Goal: Use online tool/utility: Utilize a website feature to perform a specific function

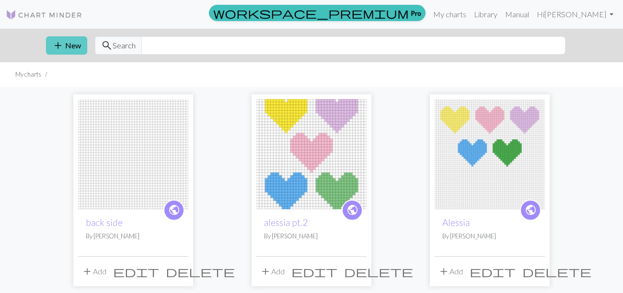
click at [60, 46] on span "add" at bounding box center [57, 45] width 11 height 13
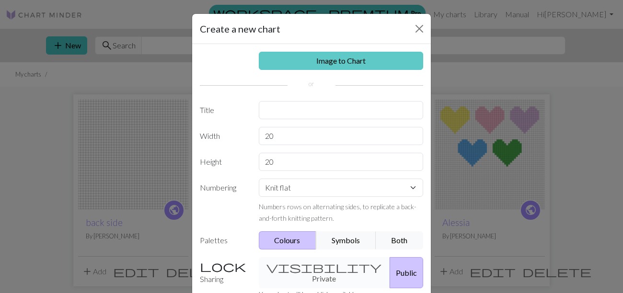
click at [353, 65] on link "Image to Chart" at bounding box center [341, 61] width 165 height 18
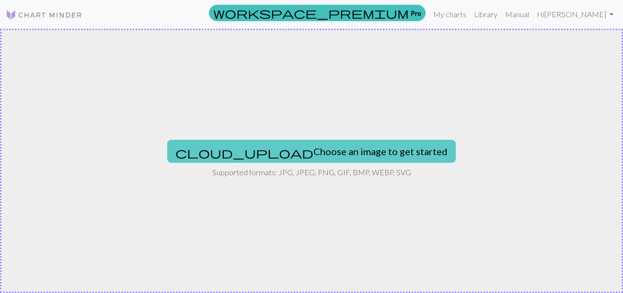
click at [335, 151] on button "cloud_upload Choose an image to get started" at bounding box center [311, 151] width 288 height 23
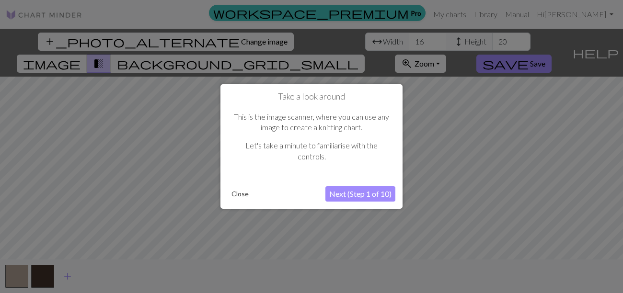
click at [335, 194] on button "Next (Step 1 of 10)" at bounding box center [360, 193] width 70 height 15
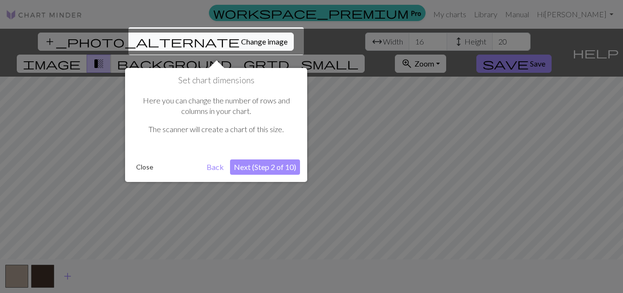
click at [270, 166] on button "Next (Step 2 of 10)" at bounding box center [265, 167] width 70 height 15
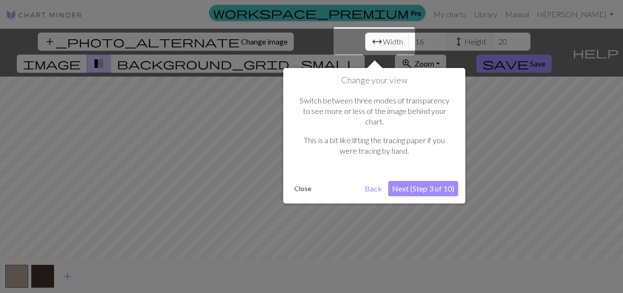
click at [431, 181] on button "Next (Step 3 of 10)" at bounding box center [423, 188] width 70 height 15
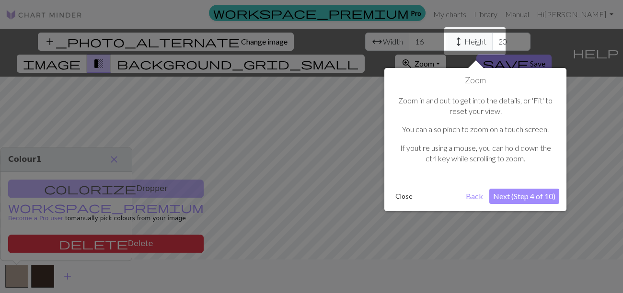
click at [514, 196] on button "Next (Step 4 of 10)" at bounding box center [524, 196] width 70 height 15
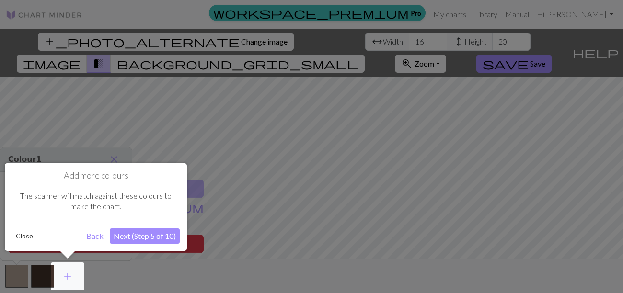
click at [152, 236] on button "Next (Step 5 of 10)" at bounding box center [145, 236] width 70 height 15
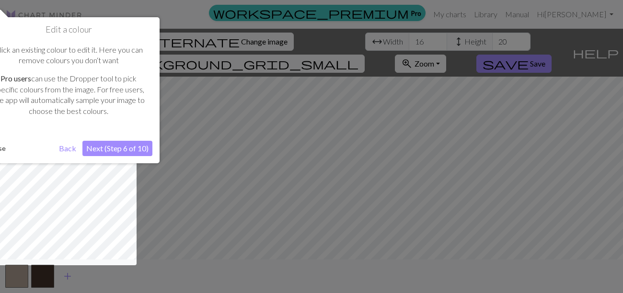
click at [134, 145] on button "Next (Step 6 of 10)" at bounding box center [117, 148] width 70 height 15
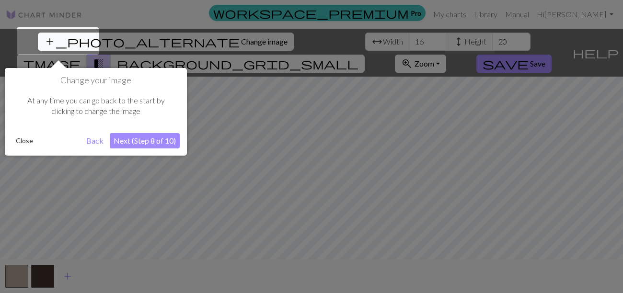
click at [142, 144] on button "Next (Step 8 of 10)" at bounding box center [145, 140] width 70 height 15
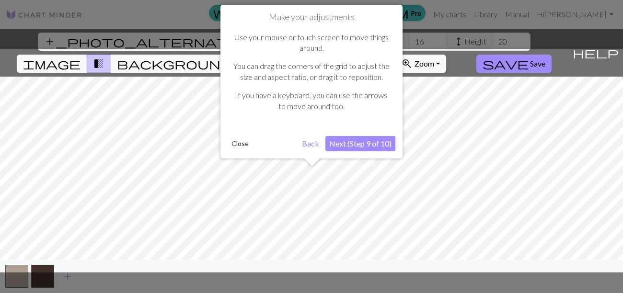
click at [347, 141] on button "Next (Step 9 of 10)" at bounding box center [360, 143] width 70 height 15
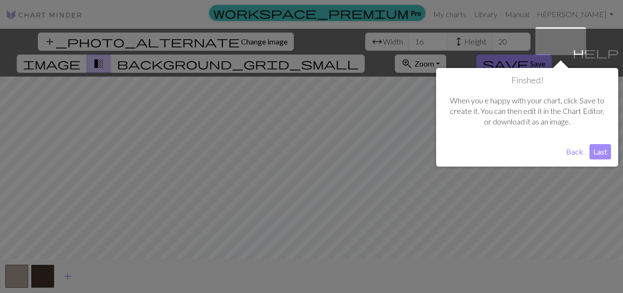
click at [599, 152] on button "Last" at bounding box center [600, 151] width 22 height 15
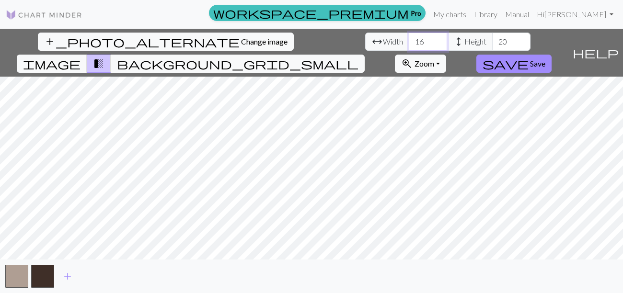
click at [409, 38] on input "16" at bounding box center [428, 42] width 38 height 18
type input "1"
type input "100"
click at [492, 45] on input "20" at bounding box center [511, 42] width 38 height 18
type input "2"
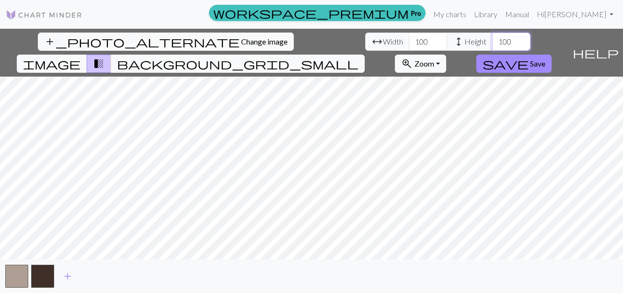
type input "100"
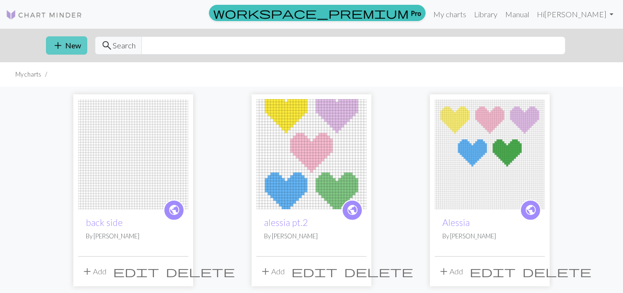
click at [66, 38] on button "add New" at bounding box center [66, 45] width 41 height 18
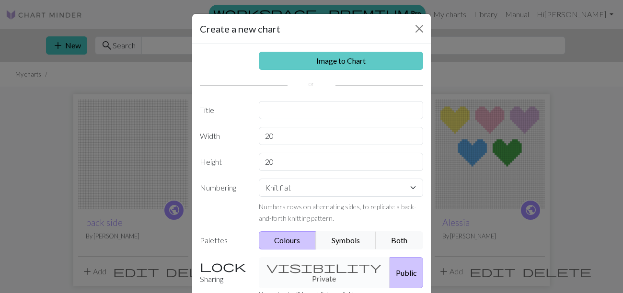
click at [355, 66] on link "Image to Chart" at bounding box center [341, 61] width 165 height 18
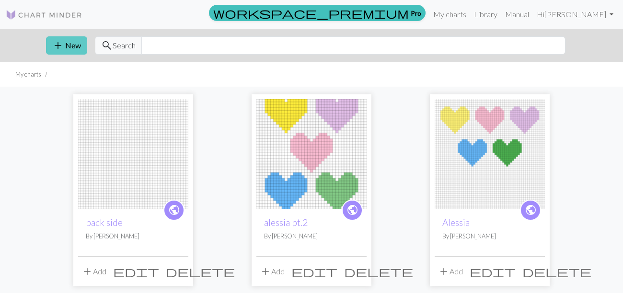
click at [74, 51] on button "add New" at bounding box center [66, 45] width 41 height 18
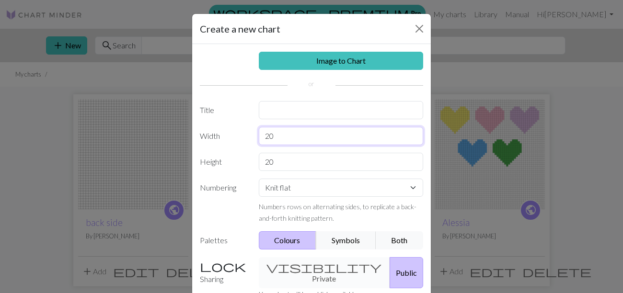
drag, startPoint x: 301, startPoint y: 137, endPoint x: 203, endPoint y: 135, distance: 97.7
click at [203, 135] on div "Width 20" at bounding box center [311, 136] width 235 height 18
type input "100"
drag, startPoint x: 285, startPoint y: 161, endPoint x: 254, endPoint y: 160, distance: 30.2
click at [254, 160] on div "20" at bounding box center [341, 162] width 176 height 18
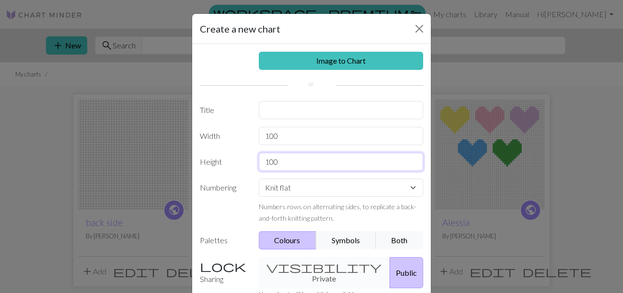
type input "100"
click at [398, 50] on div "Image to Chart Title Width 100 Height 100 Numbering Knit flat Knit in the round…" at bounding box center [311, 198] width 239 height 309
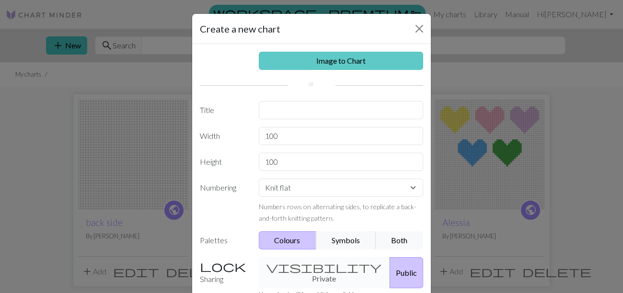
click at [392, 57] on link "Image to Chart" at bounding box center [341, 61] width 165 height 18
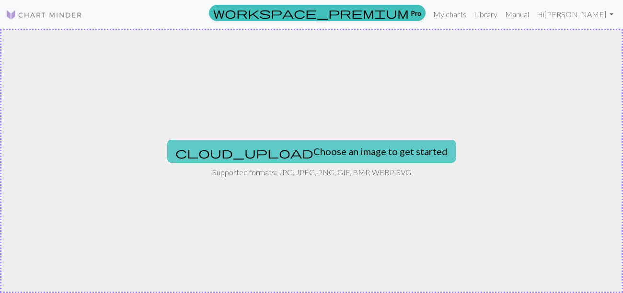
click at [360, 144] on button "cloud_upload Choose an image to get started" at bounding box center [311, 151] width 288 height 23
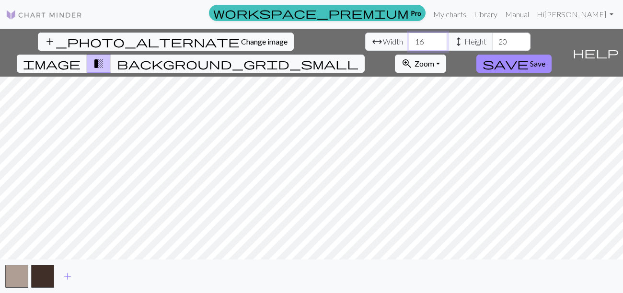
drag, startPoint x: 199, startPoint y: 38, endPoint x: 172, endPoint y: 37, distance: 27.3
click at [365, 37] on div "arrow_range Width 16 height Height 20" at bounding box center [447, 42] width 165 height 18
click at [65, 276] on span "add" at bounding box center [67, 276] width 11 height 13
click at [94, 276] on span "add" at bounding box center [93, 276] width 11 height 13
drag, startPoint x: 200, startPoint y: 42, endPoint x: 171, endPoint y: 42, distance: 29.7
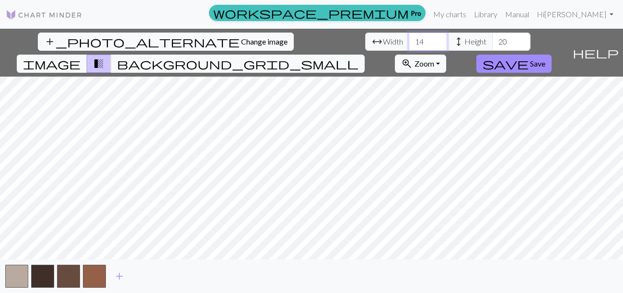
click at [409, 42] on input "14" at bounding box center [428, 42] width 38 height 18
drag, startPoint x: 193, startPoint y: 41, endPoint x: 166, endPoint y: 41, distance: 27.3
click at [365, 41] on div "arrow_range Width 14 height Height 20" at bounding box center [447, 42] width 165 height 18
type input "100"
drag, startPoint x: 265, startPoint y: 40, endPoint x: 240, endPoint y: 40, distance: 25.4
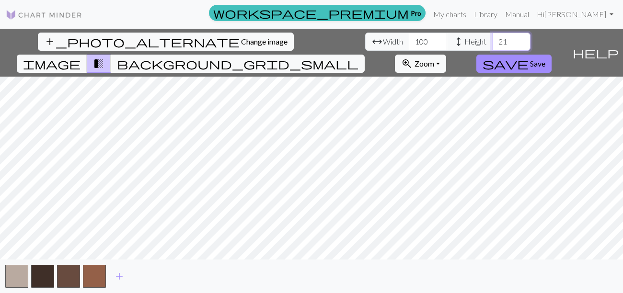
click at [492, 40] on input "21" at bounding box center [511, 42] width 38 height 18
type input "2"
click at [492, 41] on input "number" at bounding box center [511, 42] width 38 height 18
click at [492, 43] on input "number" at bounding box center [511, 42] width 38 height 18
click at [409, 42] on input "100" at bounding box center [428, 42] width 38 height 18
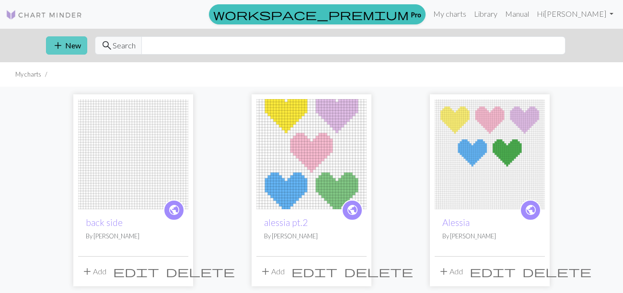
click at [59, 45] on span "add" at bounding box center [57, 45] width 11 height 13
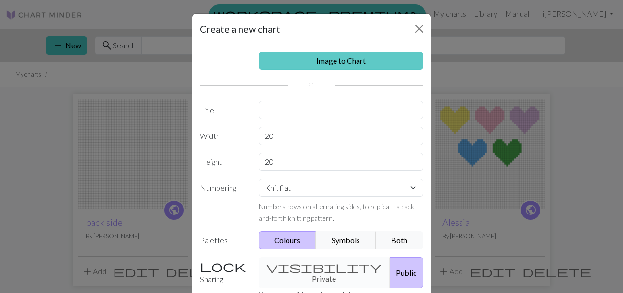
click at [301, 67] on link "Image to Chart" at bounding box center [341, 61] width 165 height 18
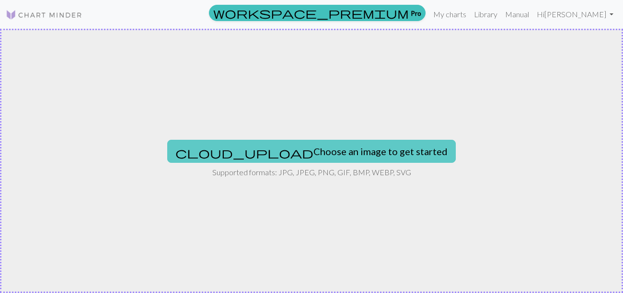
click at [278, 152] on button "cloud_upload Choose an image to get started" at bounding box center [311, 151] width 288 height 23
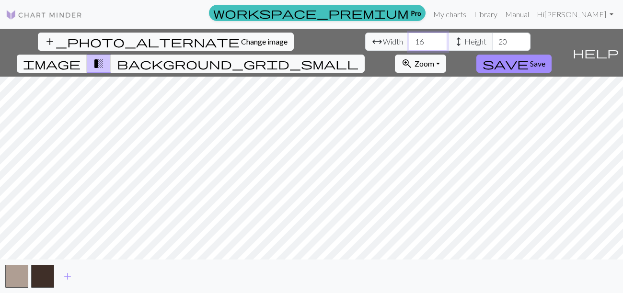
drag, startPoint x: 194, startPoint y: 45, endPoint x: 183, endPoint y: 44, distance: 10.1
click at [409, 44] on input "16" at bounding box center [428, 42] width 38 height 18
type input "100"
click at [492, 43] on input "20" at bounding box center [511, 42] width 38 height 18
click at [69, 280] on span "add" at bounding box center [67, 276] width 11 height 13
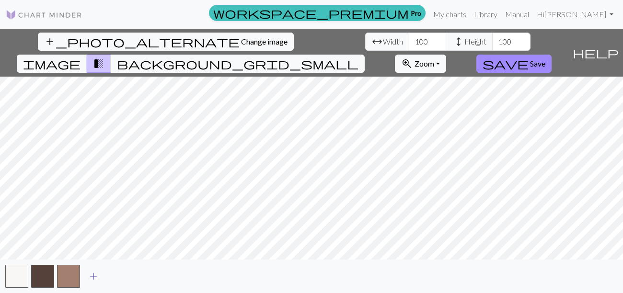
click at [92, 275] on span "add" at bounding box center [93, 276] width 11 height 13
click at [92, 275] on button "button" at bounding box center [94, 276] width 23 height 23
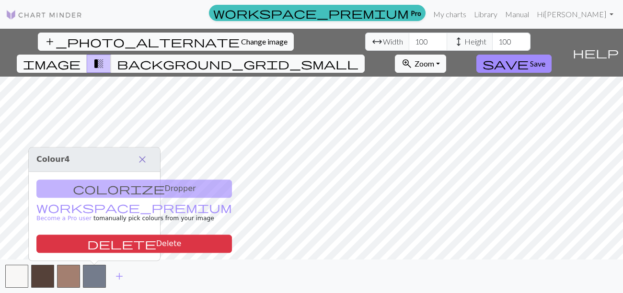
click at [145, 162] on span "close" at bounding box center [142, 159] width 11 height 13
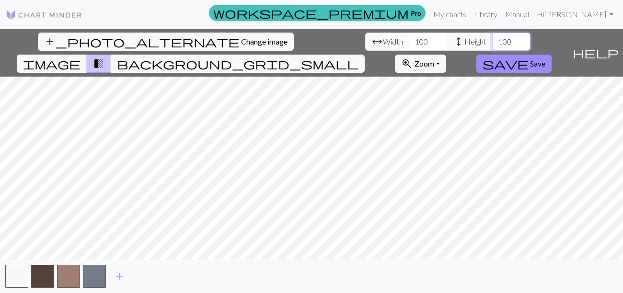
click at [492, 42] on input "100" at bounding box center [511, 42] width 38 height 18
click at [492, 44] on input "100" at bounding box center [511, 42] width 38 height 18
type input "1"
click at [492, 47] on input "1000" at bounding box center [511, 42] width 38 height 18
click at [492, 45] on input "999" at bounding box center [511, 42] width 38 height 18
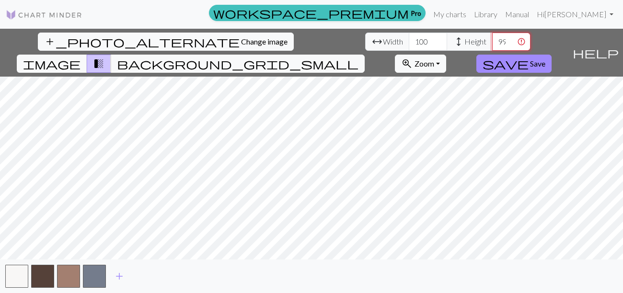
click at [492, 45] on input "998" at bounding box center [511, 42] width 38 height 18
click at [492, 45] on input "997" at bounding box center [511, 42] width 38 height 18
click at [492, 44] on input "996" at bounding box center [511, 42] width 38 height 18
click at [492, 44] on input "995" at bounding box center [511, 42] width 38 height 18
click at [492, 44] on input "994" at bounding box center [511, 42] width 38 height 18
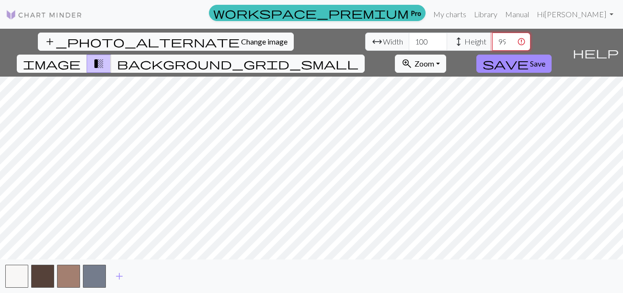
click at [492, 44] on input "993" at bounding box center [511, 42] width 38 height 18
click at [492, 44] on input "992" at bounding box center [511, 42] width 38 height 18
click at [492, 41] on input "992" at bounding box center [511, 42] width 38 height 18
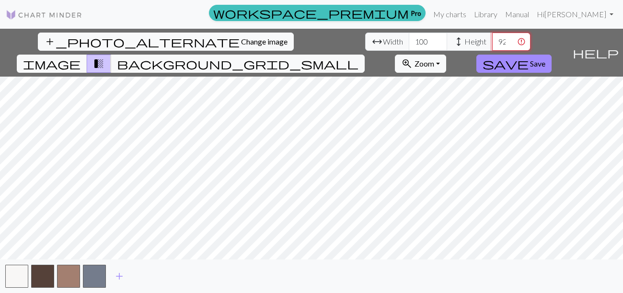
click at [492, 43] on input "92" at bounding box center [511, 42] width 38 height 18
type input "9"
type input "100"
click at [122, 276] on span "add" at bounding box center [119, 276] width 11 height 13
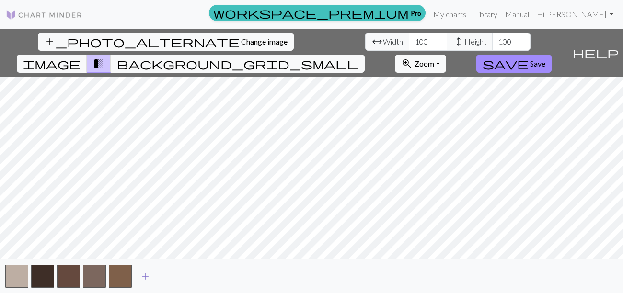
click at [147, 279] on span "add" at bounding box center [144, 276] width 11 height 13
click at [80, 57] on span "image" at bounding box center [51, 63] width 57 height 13
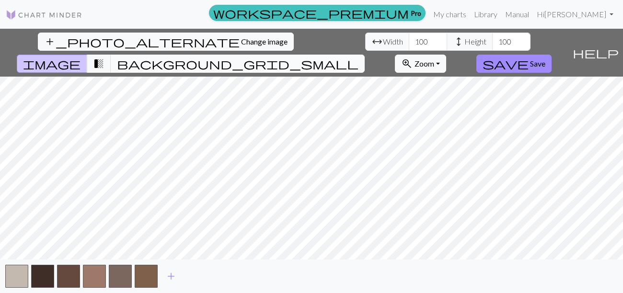
click at [358, 57] on span "background_grid_small" at bounding box center [237, 63] width 241 height 13
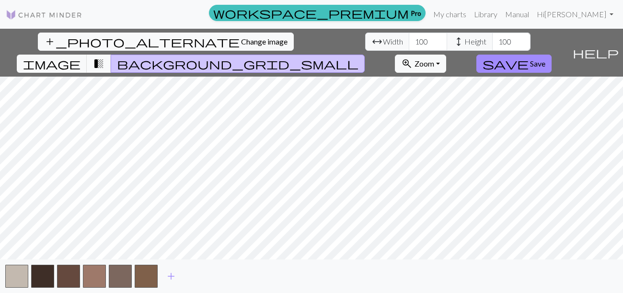
click at [104, 57] on span "transition_fade" at bounding box center [98, 63] width 11 height 13
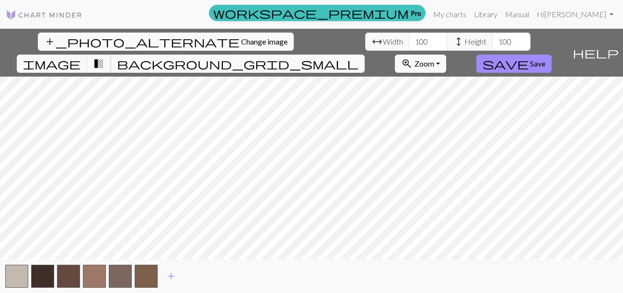
click at [104, 57] on span "transition_fade" at bounding box center [98, 63] width 11 height 13
click at [80, 57] on span "image" at bounding box center [51, 63] width 57 height 13
click at [104, 57] on span "transition_fade" at bounding box center [98, 63] width 11 height 13
click at [358, 57] on span "background_grid_small" at bounding box center [237, 63] width 241 height 13
click at [104, 57] on span "transition_fade" at bounding box center [98, 63] width 11 height 13
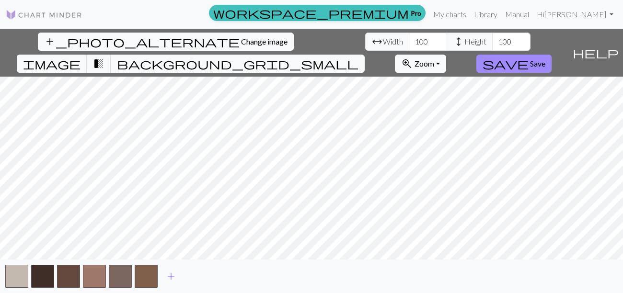
click at [358, 57] on span "background_grid_small" at bounding box center [237, 63] width 241 height 13
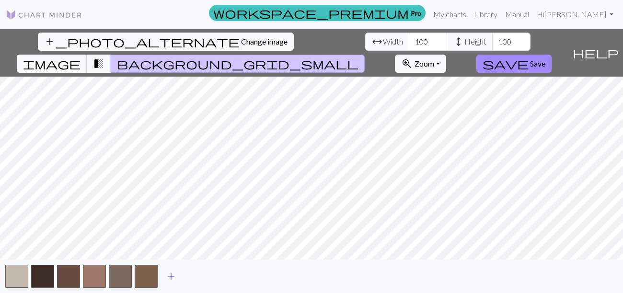
click at [172, 274] on span "add" at bounding box center [170, 276] width 11 height 13
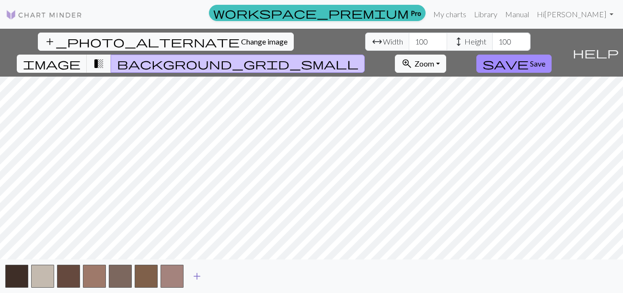
click at [197, 275] on span "add" at bounding box center [196, 276] width 11 height 13
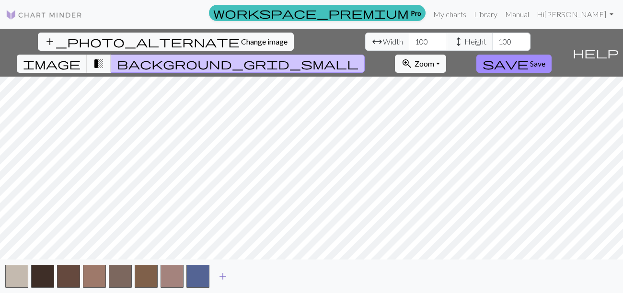
click at [225, 275] on span "add" at bounding box center [222, 276] width 11 height 13
click at [248, 277] on span "add" at bounding box center [248, 276] width 11 height 13
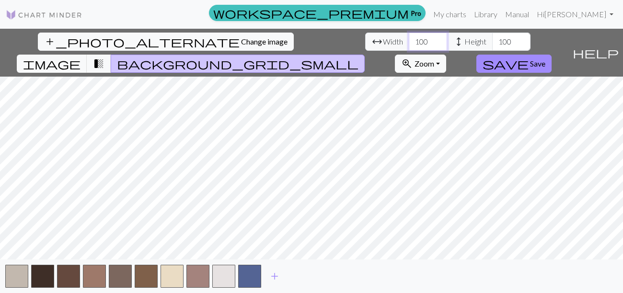
click at [409, 44] on input "100" at bounding box center [428, 42] width 38 height 18
type input "1"
type input "50"
drag, startPoint x: 281, startPoint y: 41, endPoint x: 264, endPoint y: 41, distance: 16.8
click at [492, 41] on input "100" at bounding box center [511, 42] width 38 height 18
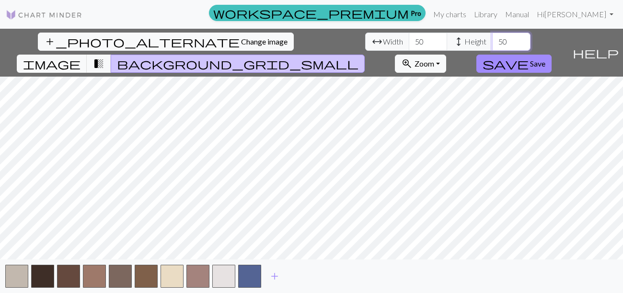
type input "50"
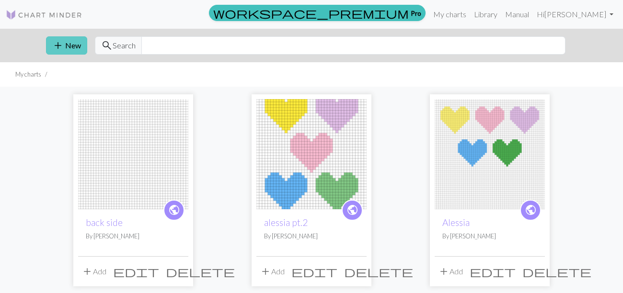
click at [56, 40] on span "add" at bounding box center [57, 45] width 11 height 13
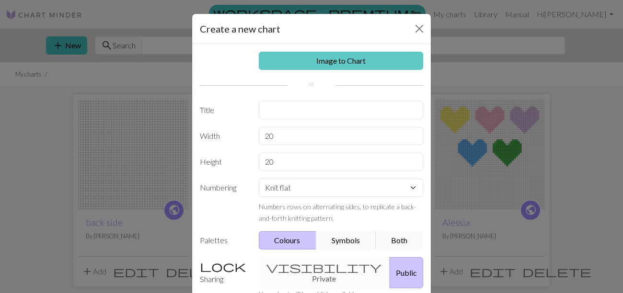
click at [326, 61] on link "Image to Chart" at bounding box center [341, 61] width 165 height 18
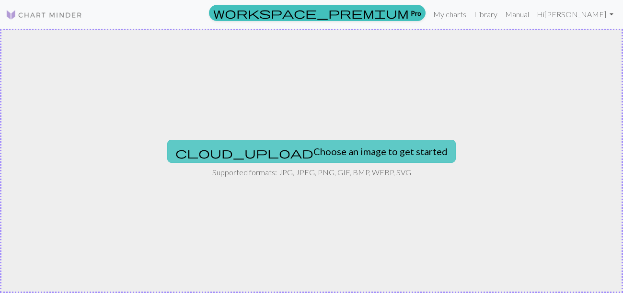
click at [338, 154] on button "cloud_upload Choose an image to get started" at bounding box center [311, 151] width 288 height 23
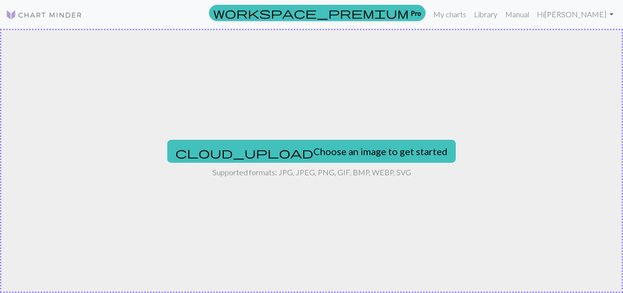
type input "C:\fakepath\Screenshot [DATE] 9.06.24 PM.png"
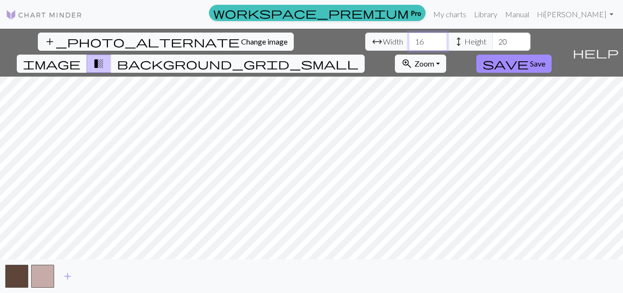
drag, startPoint x: 194, startPoint y: 44, endPoint x: 184, endPoint y: 44, distance: 10.1
click at [409, 44] on input "16" at bounding box center [428, 42] width 38 height 18
type input "50"
click at [492, 43] on input "20" at bounding box center [511, 42] width 38 height 18
type input "50"
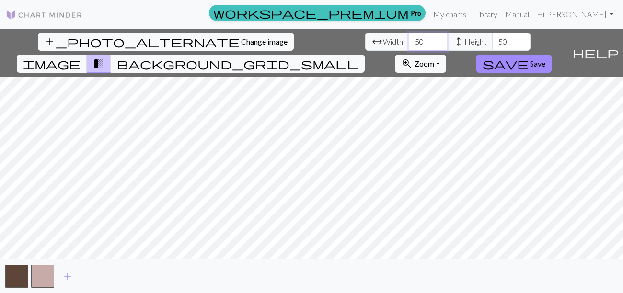
drag, startPoint x: 191, startPoint y: 46, endPoint x: 181, endPoint y: 45, distance: 9.7
click at [409, 45] on input "50" at bounding box center [428, 42] width 38 height 18
type input "70"
drag, startPoint x: 276, startPoint y: 42, endPoint x: 264, endPoint y: 42, distance: 12.9
click at [492, 42] on input "50" at bounding box center [511, 42] width 38 height 18
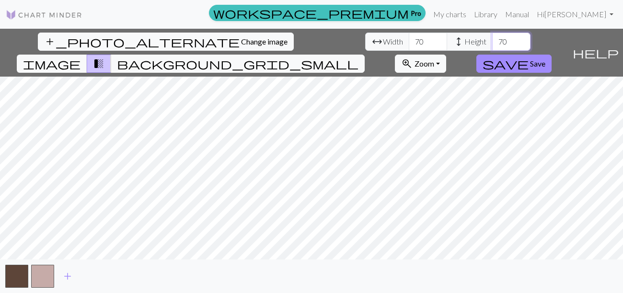
type input "70"
click at [65, 279] on span "add" at bounding box center [67, 276] width 11 height 13
click at [64, 276] on button "button" at bounding box center [68, 276] width 23 height 23
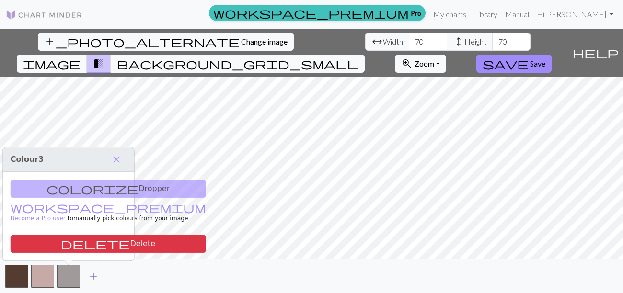
click at [94, 276] on span "add" at bounding box center [93, 276] width 11 height 13
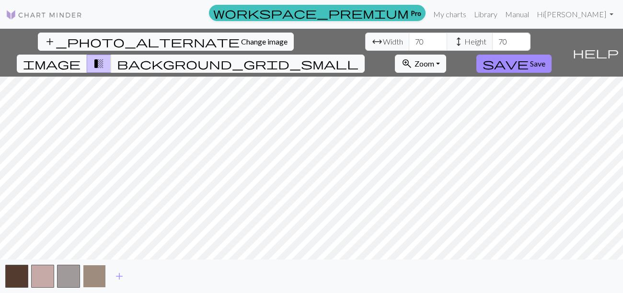
click at [93, 277] on button "button" at bounding box center [94, 276] width 23 height 23
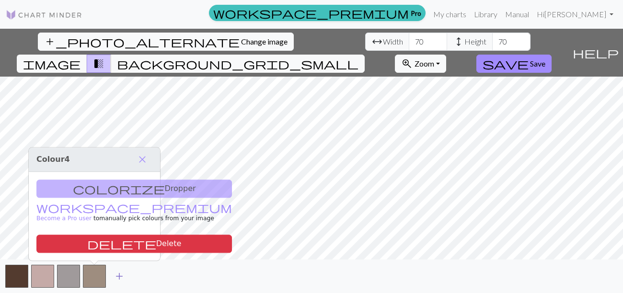
click at [115, 276] on span "add" at bounding box center [119, 276] width 11 height 13
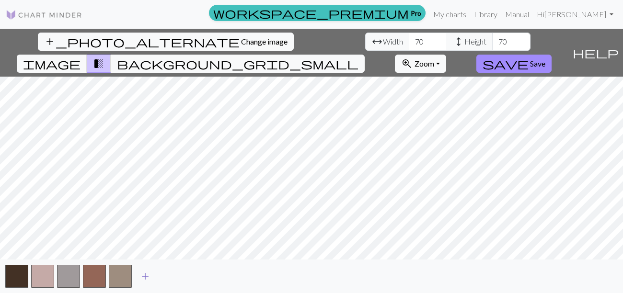
click at [147, 277] on span "add" at bounding box center [144, 276] width 11 height 13
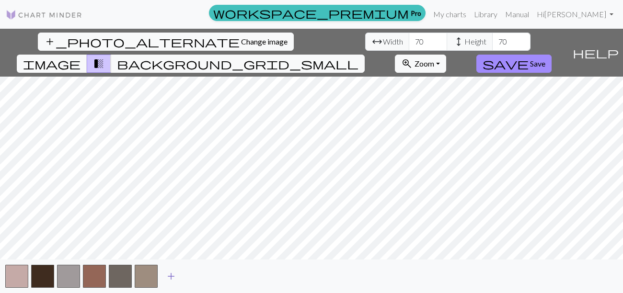
click at [172, 280] on span "add" at bounding box center [170, 276] width 11 height 13
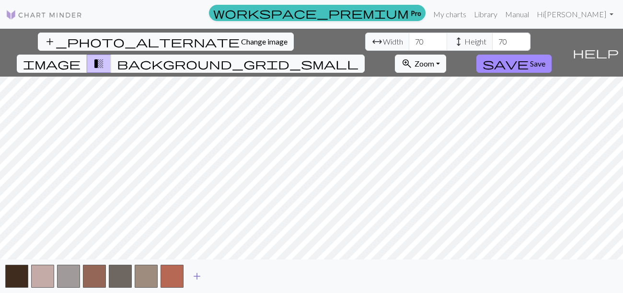
click at [195, 277] on span "add" at bounding box center [196, 276] width 11 height 13
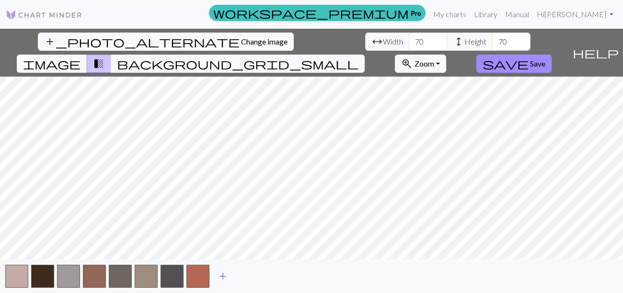
click at [225, 278] on span "add" at bounding box center [222, 276] width 11 height 13
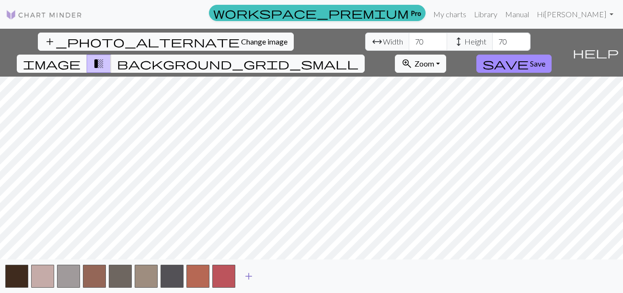
click at [249, 276] on span "add" at bounding box center [248, 276] width 11 height 13
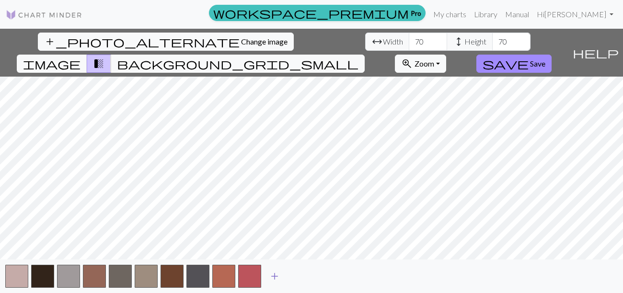
click at [277, 276] on span "add" at bounding box center [274, 276] width 11 height 13
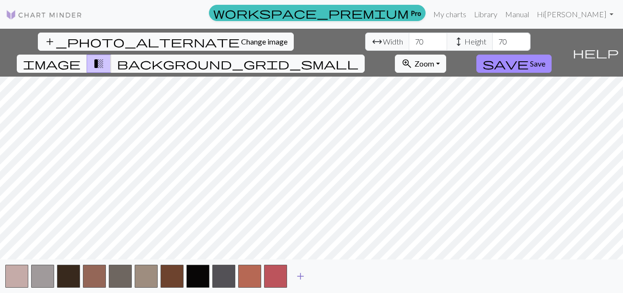
click at [303, 276] on span "add" at bounding box center [300, 276] width 11 height 13
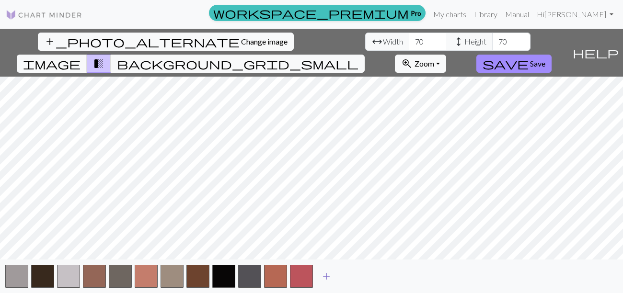
click at [325, 280] on span "add" at bounding box center [326, 276] width 11 height 13
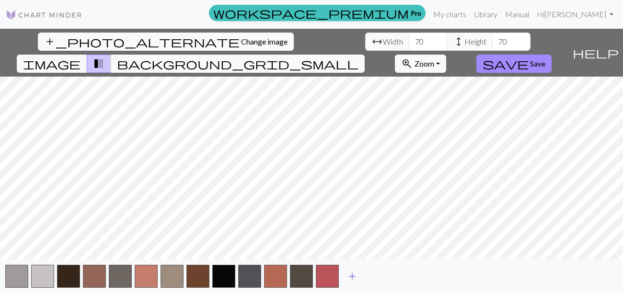
click at [350, 278] on span "add" at bounding box center [351, 276] width 11 height 13
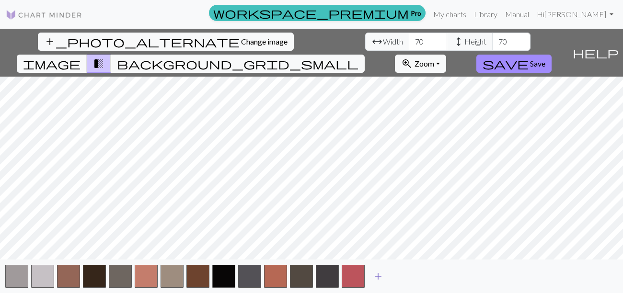
click at [377, 276] on span "add" at bounding box center [377, 276] width 11 height 13
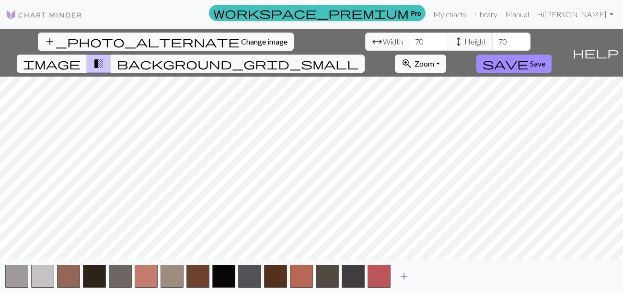
click at [407, 273] on span "add" at bounding box center [403, 276] width 11 height 13
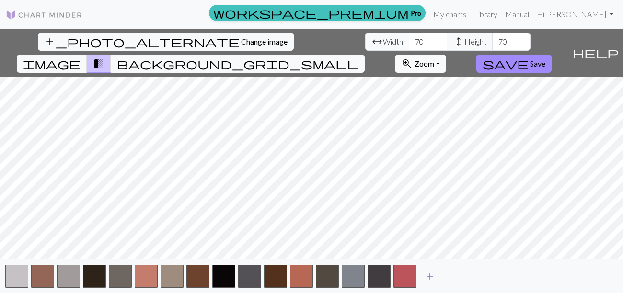
click at [434, 276] on span "add" at bounding box center [429, 276] width 11 height 13
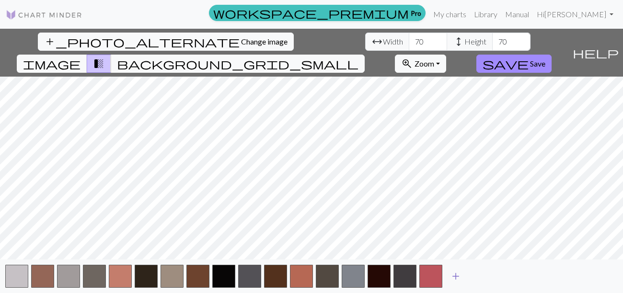
click at [453, 277] on span "add" at bounding box center [455, 276] width 11 height 13
